Goal: Task Accomplishment & Management: Complete application form

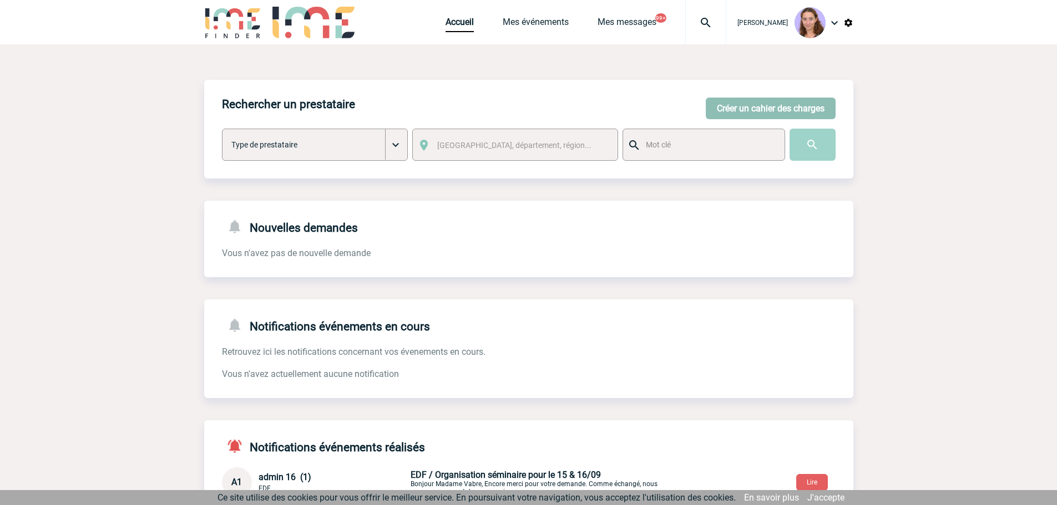
click at [788, 103] on button "Créer un cahier des charges" at bounding box center [770, 109] width 130 height 22
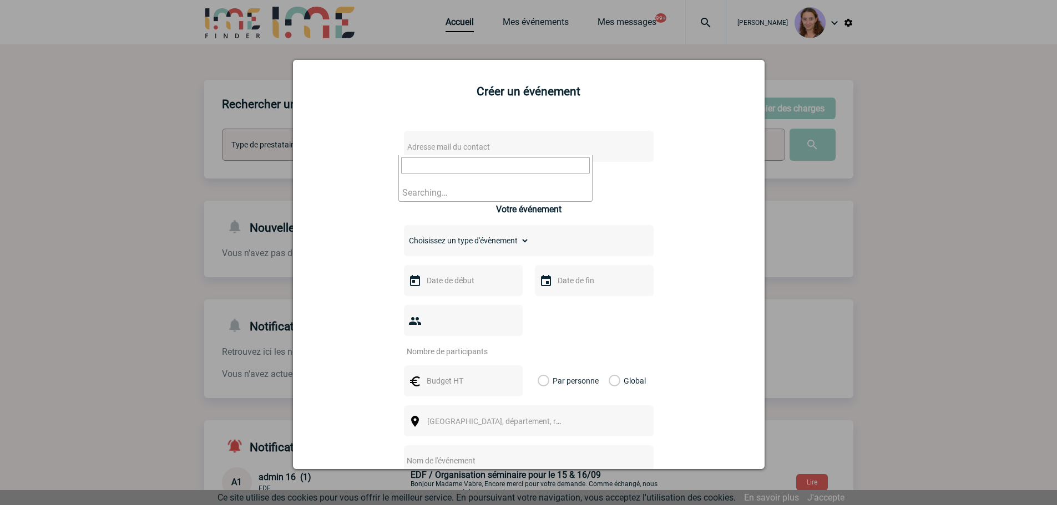
click at [477, 149] on span "Adresse mail du contact" at bounding box center [448, 147] width 83 height 9
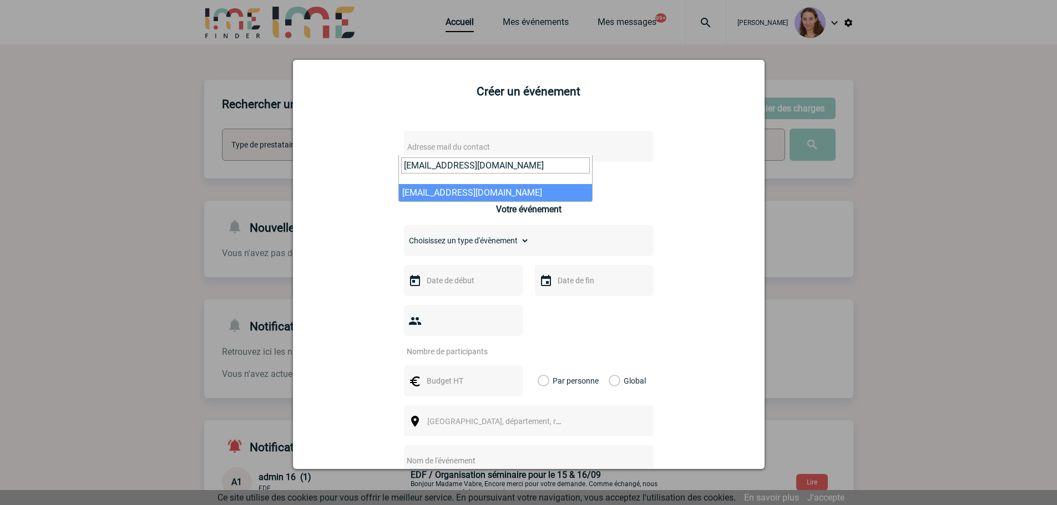
type input "f.landrodie@cnr.tm.fr"
select select "132310"
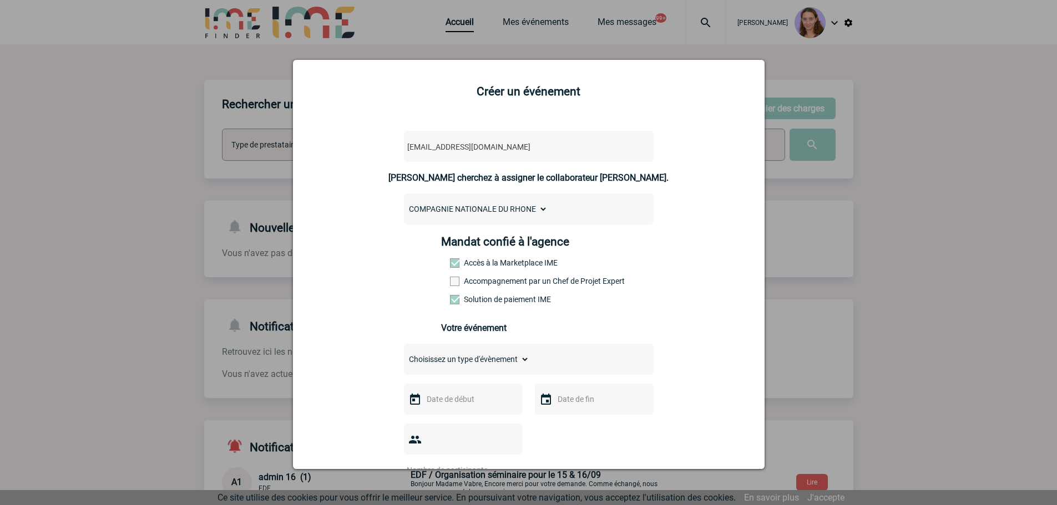
scroll to position [166, 0]
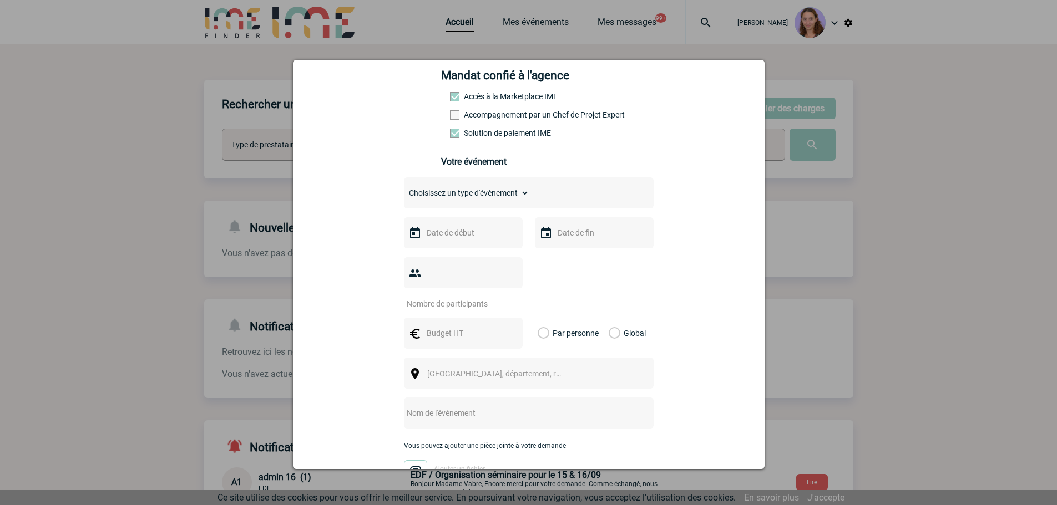
click at [461, 194] on select "Choisissez un type d'évènement Séminaire avec nuitée Séminaire sans nuitée Repa…" at bounding box center [466, 193] width 125 height 16
select select "4"
click at [404, 188] on select "Choisissez un type d'évènement Séminaire avec nuitée Séminaire sans nuitée Repa…" at bounding box center [466, 193] width 125 height 16
click at [430, 236] on input "text" at bounding box center [462, 233] width 77 height 14
click at [557, 250] on link "Suivant" at bounding box center [563, 254] width 17 height 17
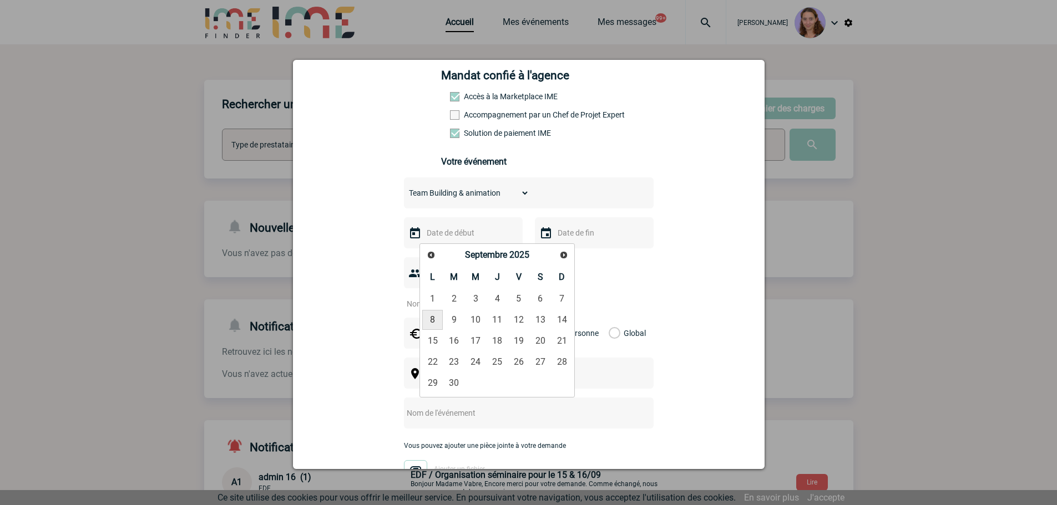
click at [434, 317] on link "8" at bounding box center [432, 320] width 21 height 20
type input "08-09-2025"
click at [439, 297] on input "number" at bounding box center [456, 304] width 104 height 14
type input "55"
click at [460, 318] on div at bounding box center [463, 333] width 119 height 31
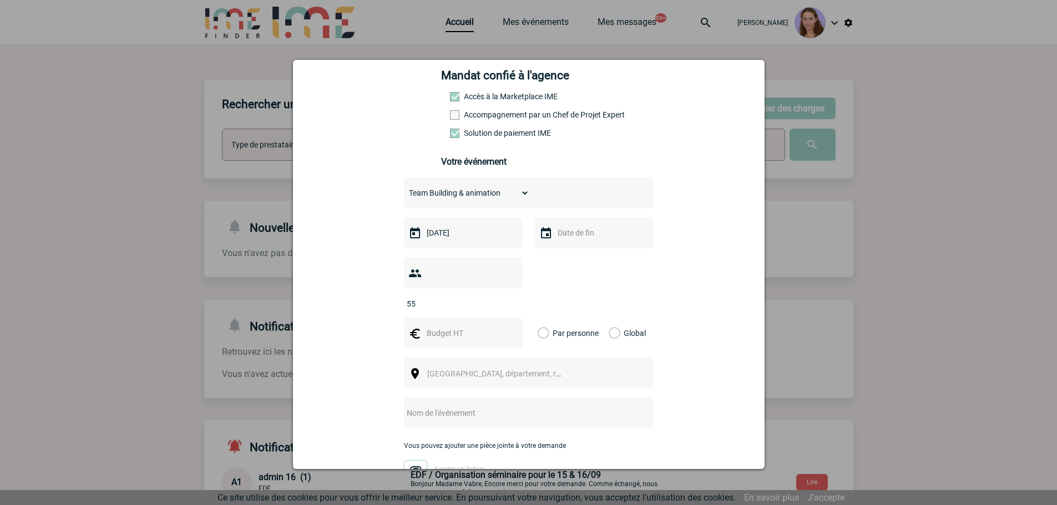
click at [461, 326] on input "text" at bounding box center [462, 333] width 77 height 14
type input "1690"
click at [608, 318] on label "Global" at bounding box center [611, 333] width 7 height 31
click at [0, 0] on input "Global" at bounding box center [0, 0] width 0 height 0
click at [495, 369] on span "[GEOGRAPHIC_DATA], département, région..." at bounding box center [504, 373] width 154 height 9
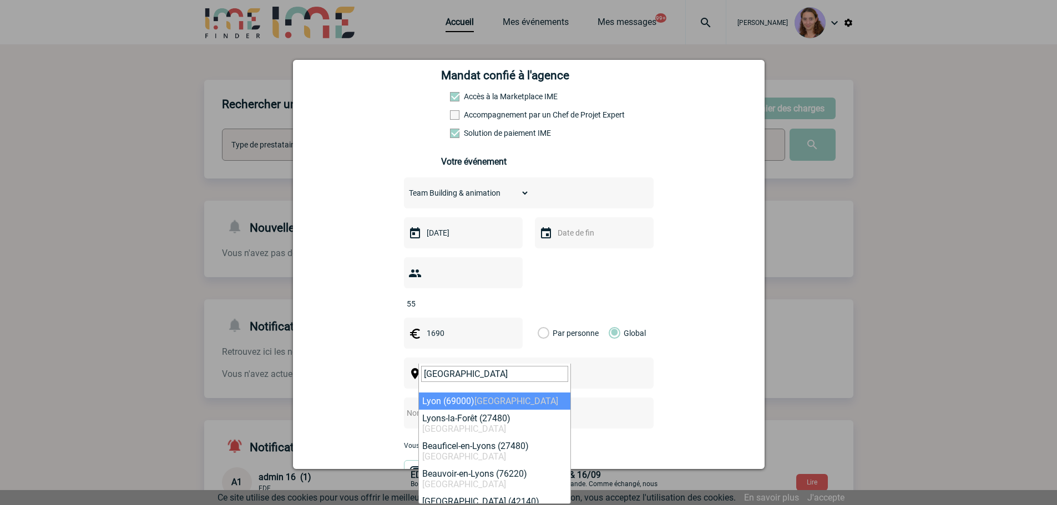
type input "lyon"
select select "36544"
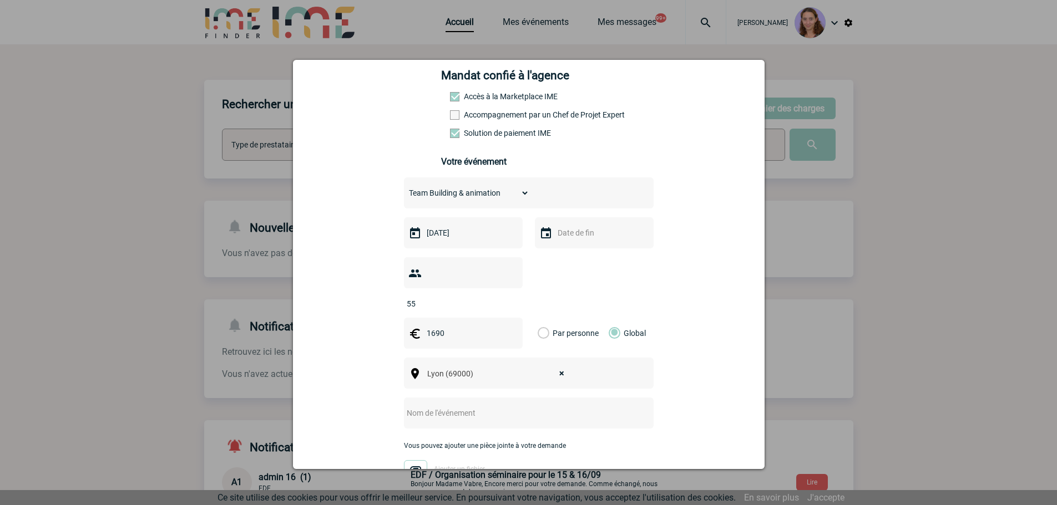
click at [466, 406] on input "text" at bounding box center [514, 413] width 220 height 14
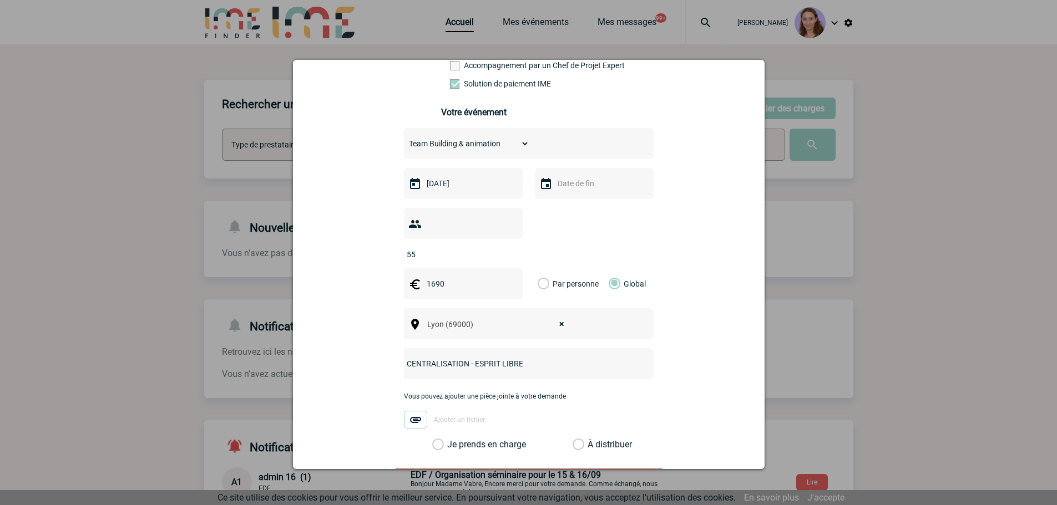
scroll to position [277, 0]
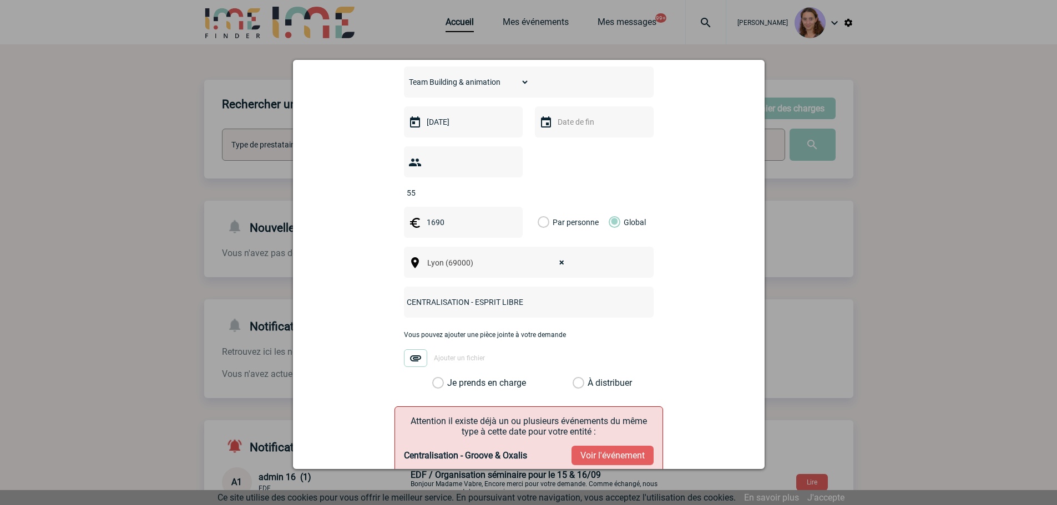
type input "CENTRALISATION - ESPRIT LIBRE"
click at [577, 378] on label "À distribuer" at bounding box center [578, 383] width 12 height 11
click at [0, 0] on input "À distribuer" at bounding box center [0, 0] width 0 height 0
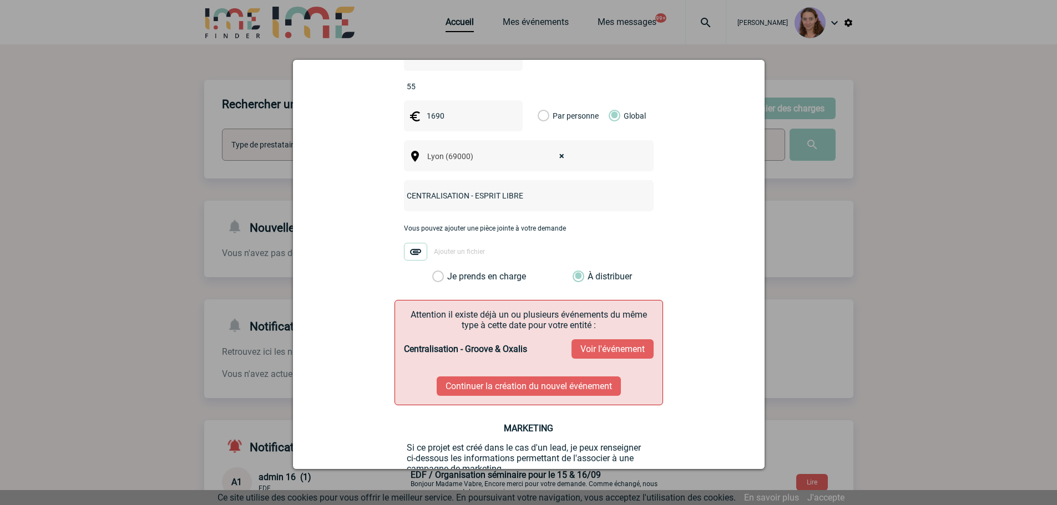
scroll to position [388, 0]
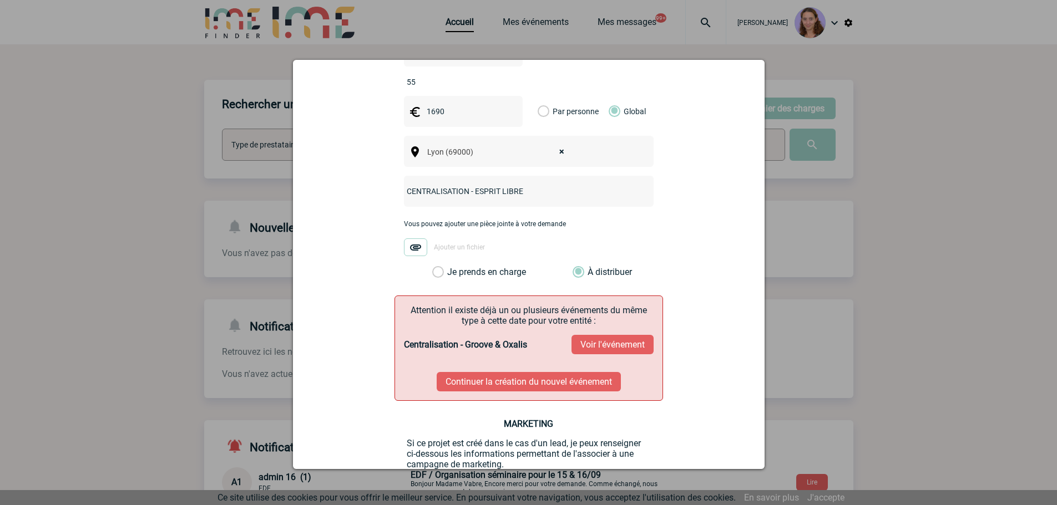
click at [593, 335] on button "Voir l'événement" at bounding box center [612, 344] width 82 height 19
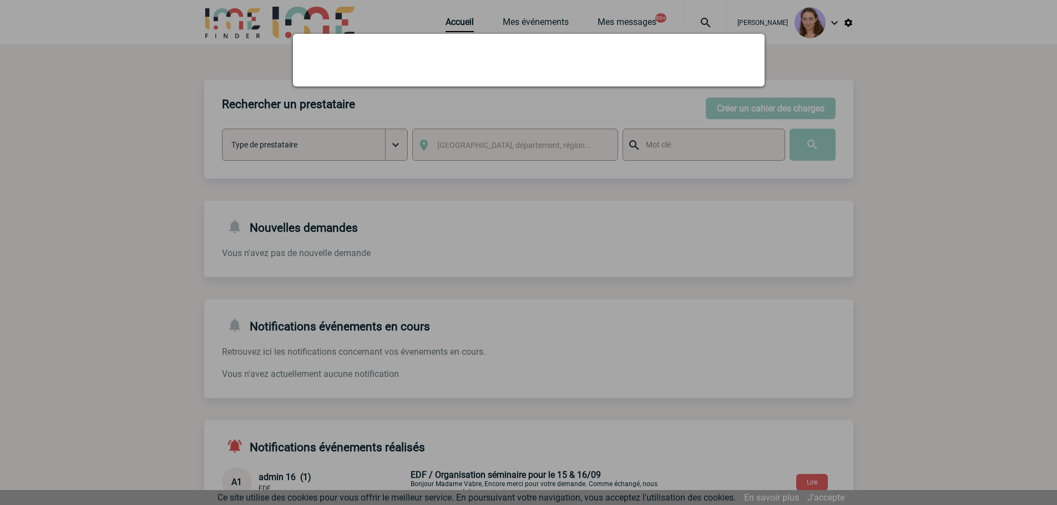
scroll to position [0, 0]
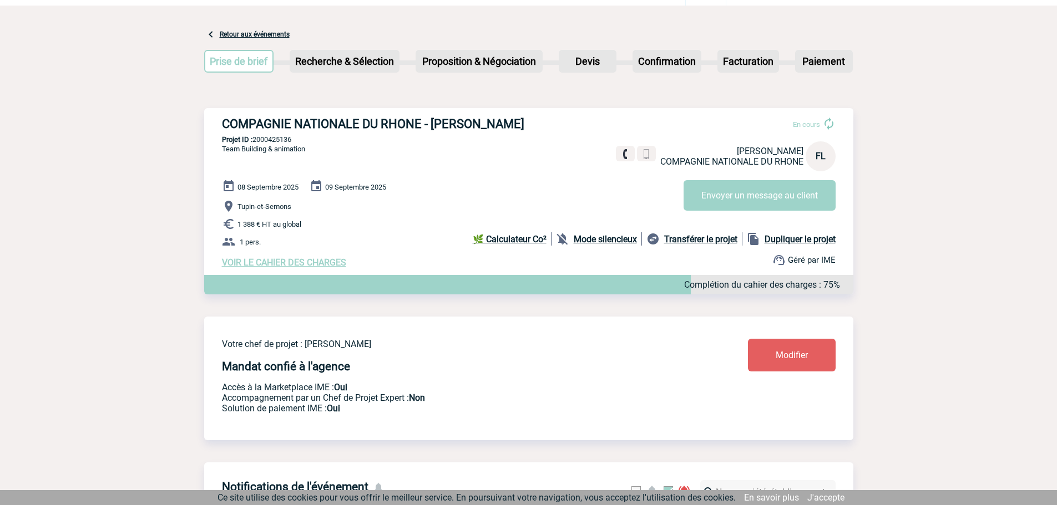
scroll to position [55, 0]
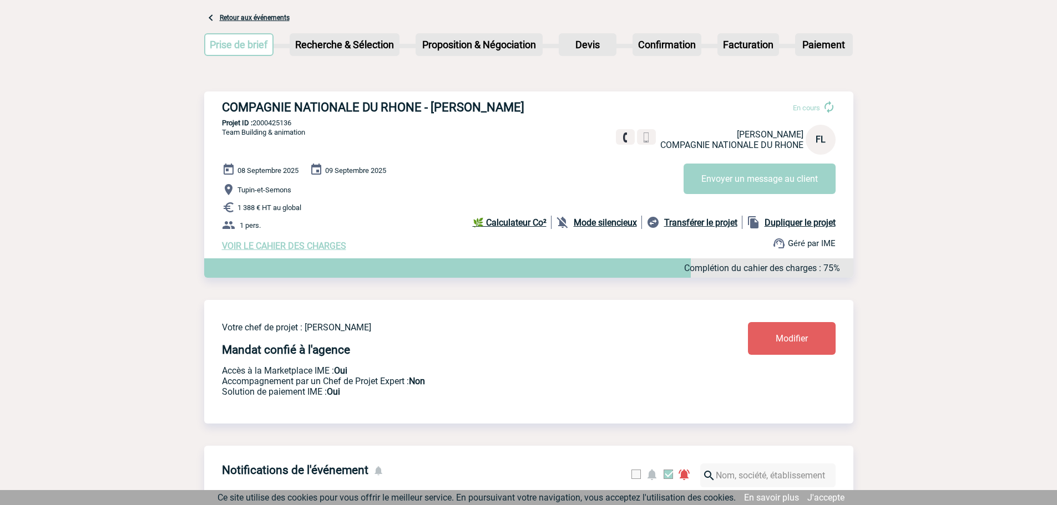
click at [270, 122] on p "Projet ID : 2000425136" at bounding box center [528, 123] width 649 height 8
copy p "2000425136"
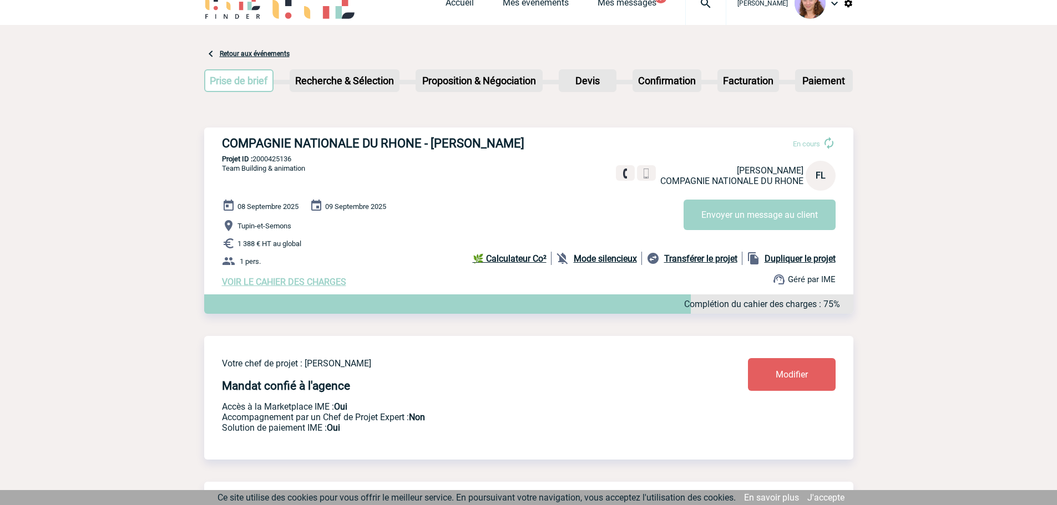
scroll to position [0, 0]
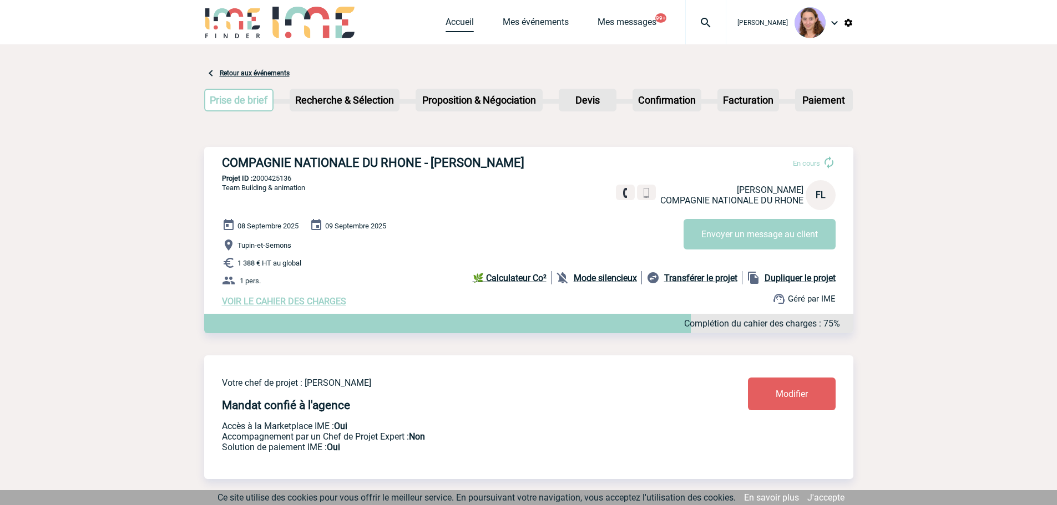
click at [450, 24] on link "Accueil" at bounding box center [459, 25] width 28 height 16
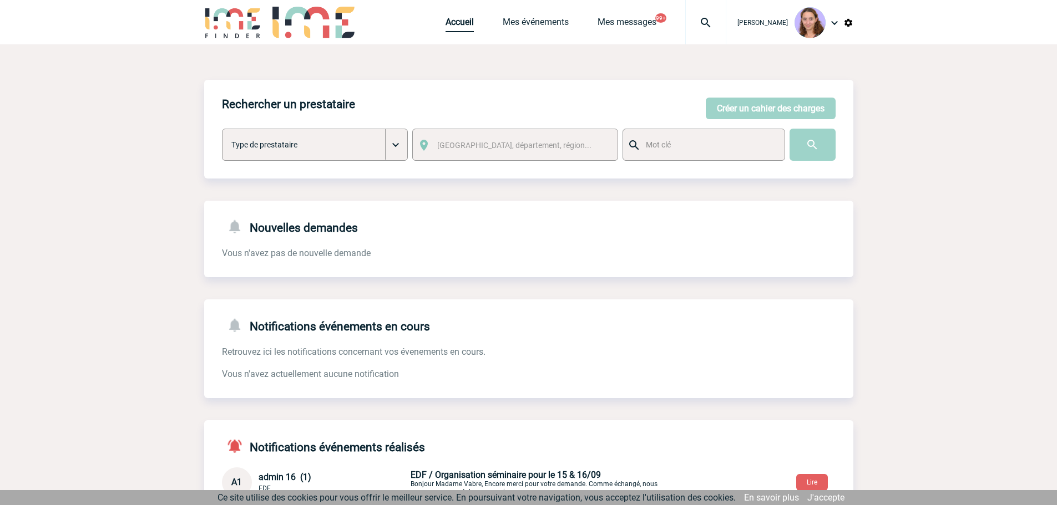
click at [453, 21] on link "Accueil" at bounding box center [459, 25] width 28 height 16
click at [469, 22] on link "Accueil" at bounding box center [459, 25] width 28 height 16
drag, startPoint x: 453, startPoint y: 23, endPoint x: 400, endPoint y: 17, distance: 53.1
click at [453, 23] on link "Accueil" at bounding box center [459, 25] width 28 height 16
click at [456, 18] on link "Accueil" at bounding box center [459, 25] width 28 height 16
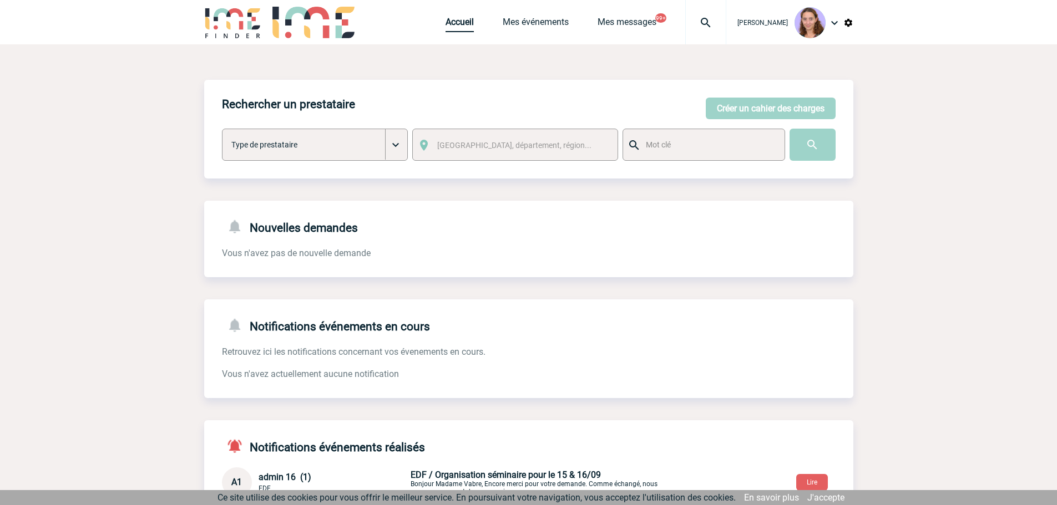
click at [455, 24] on link "Accueil" at bounding box center [459, 25] width 28 height 16
click at [448, 20] on link "Accueil" at bounding box center [459, 25] width 28 height 16
click at [728, 112] on button "Créer un cahier des charges" at bounding box center [770, 109] width 130 height 22
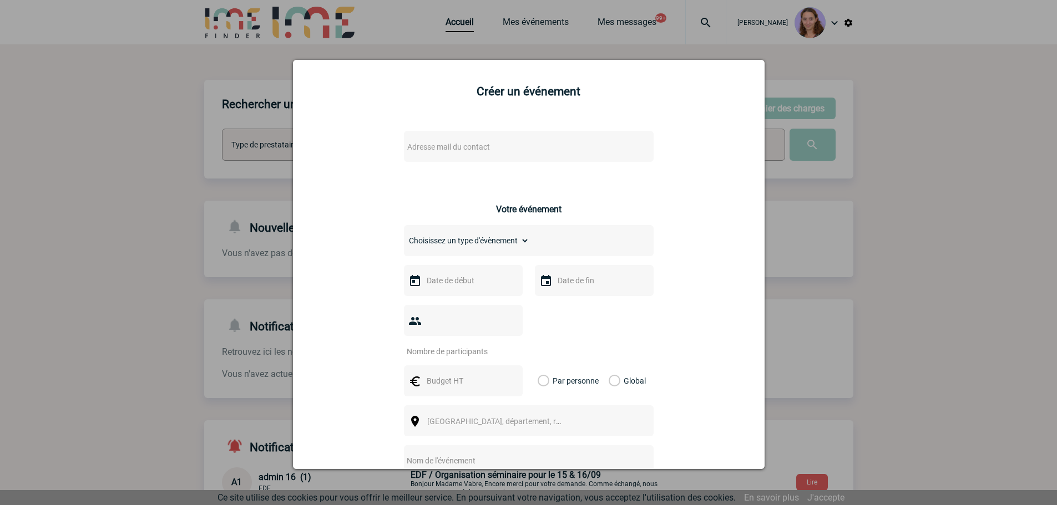
click at [451, 134] on div "Adresse mail du contact" at bounding box center [529, 146] width 250 height 31
click at [447, 155] on body "Claudia MILAZZO Accueil Mes événements 99+ 99+" at bounding box center [528, 343] width 1057 height 686
type input "R.Henquinet@cnr.tm.fr"
click at [832, 98] on div at bounding box center [528, 252] width 1057 height 505
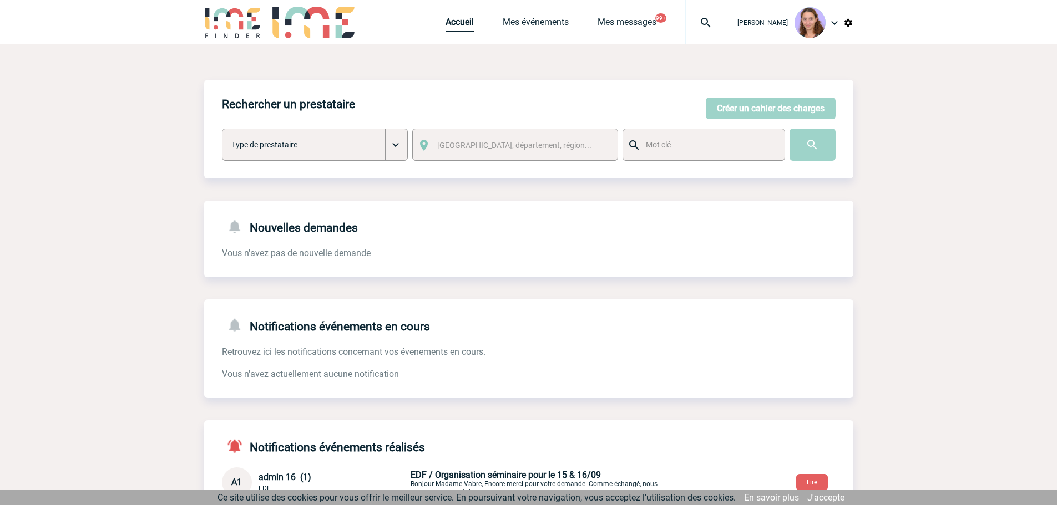
drag, startPoint x: 450, startPoint y: 14, endPoint x: 451, endPoint y: 21, distance: 7.3
click at [450, 14] on div "Accueil Mes événements Mes messages 99+ Projet, client Projet, client" at bounding box center [585, 22] width 281 height 44
click at [456, 24] on link "Accueil" at bounding box center [459, 25] width 28 height 16
